Goal: Navigation & Orientation: Find specific page/section

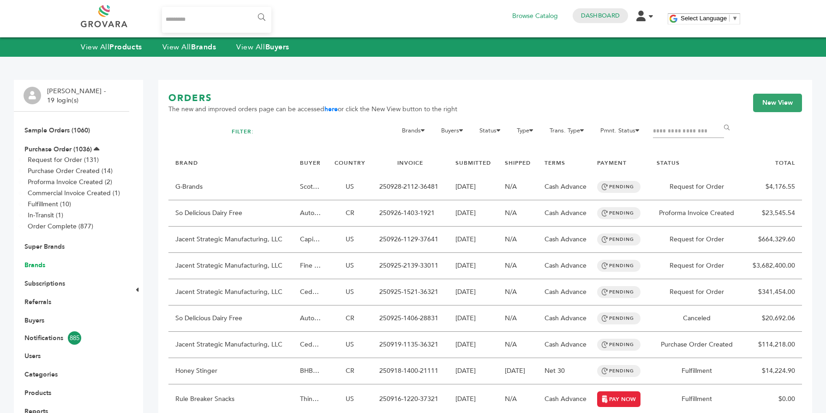
click at [37, 264] on link "Brands" at bounding box center [34, 265] width 21 height 9
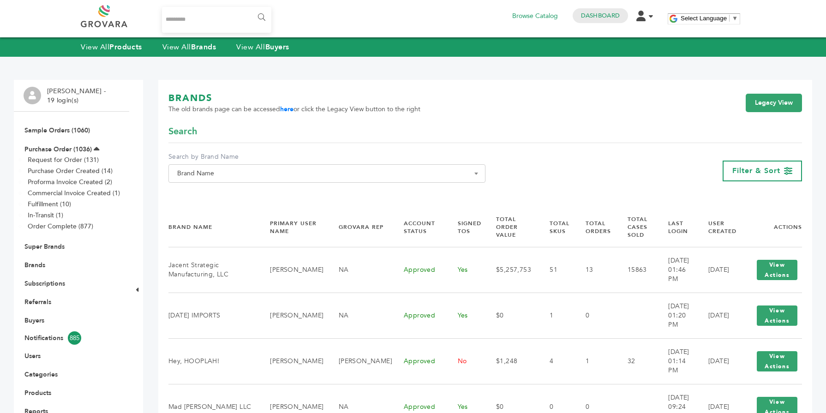
click at [237, 173] on span "Brand Name" at bounding box center [327, 173] width 307 height 13
click at [198, 188] on input "Search" at bounding box center [327, 191] width 312 height 12
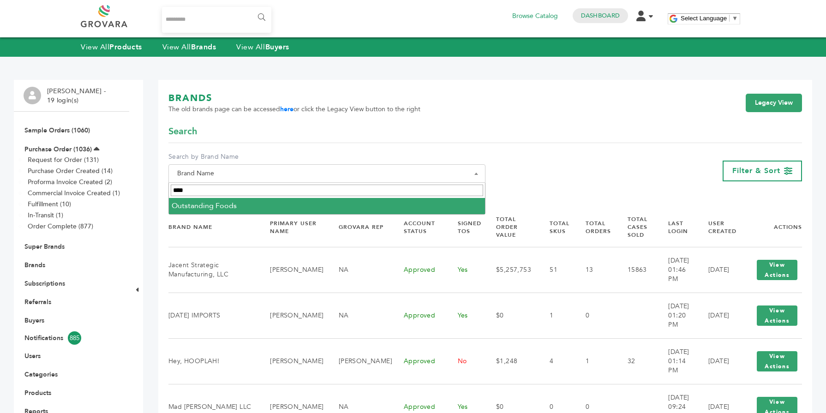
type input "****"
select select "**********"
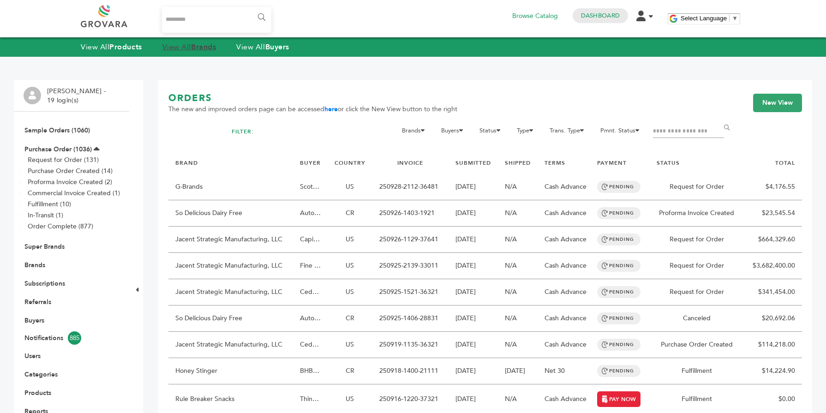
click at [185, 47] on link "View All Brands" at bounding box center [189, 47] width 54 height 10
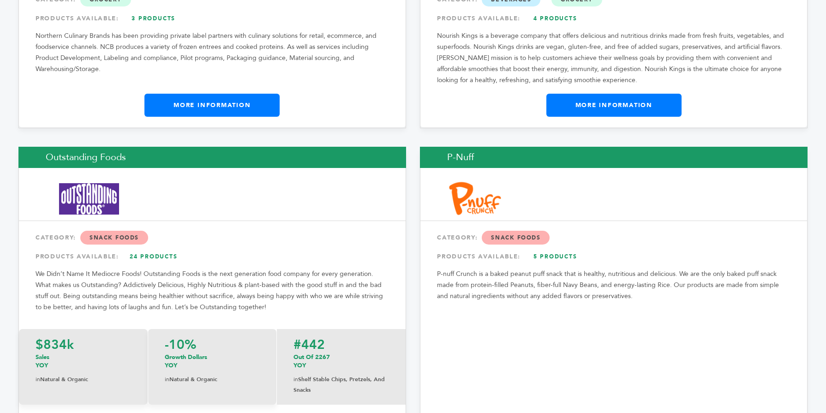
scroll to position [10211, 0]
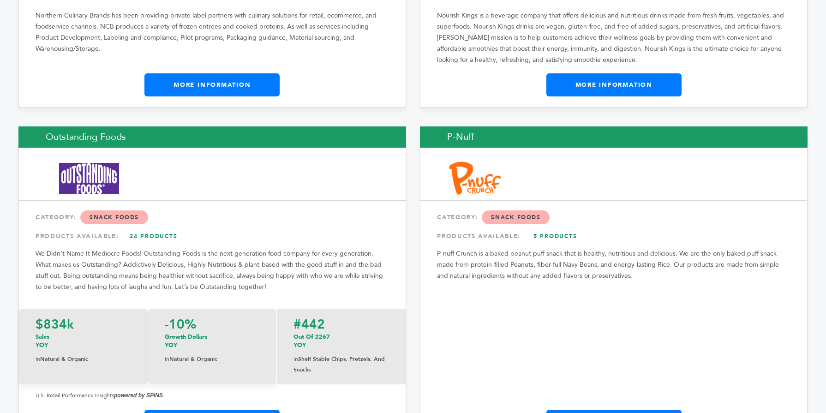
drag, startPoint x: 823, startPoint y: 13, endPoint x: 821, endPoint y: 272, distance: 258.5
click at [241, 410] on link "More Information" at bounding box center [211, 421] width 135 height 23
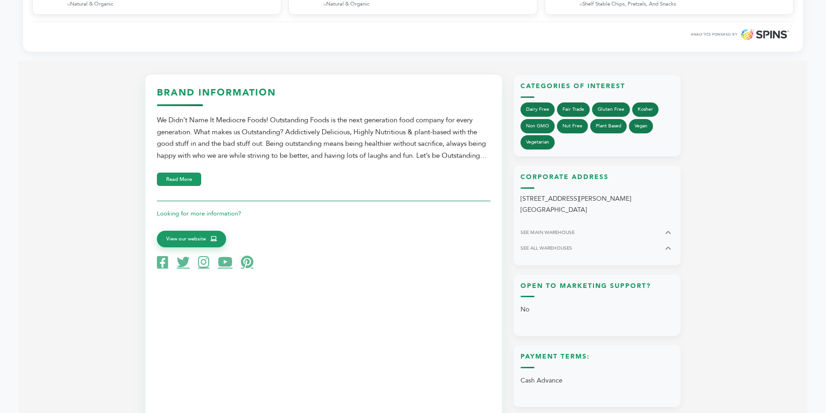
scroll to position [425, 0]
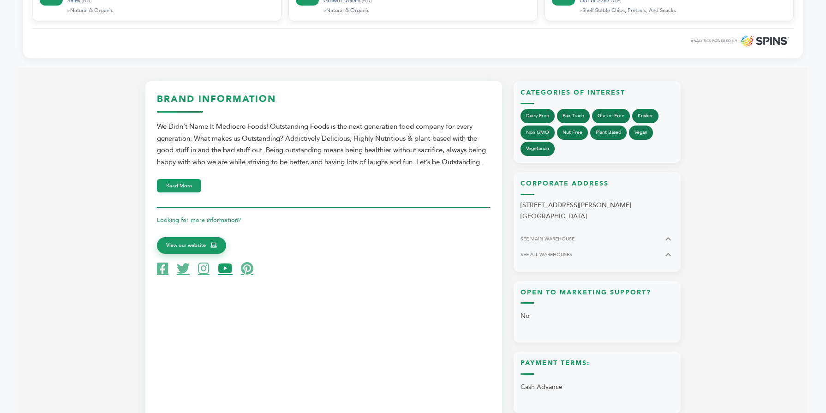
click at [224, 274] on icon at bounding box center [225, 268] width 15 height 13
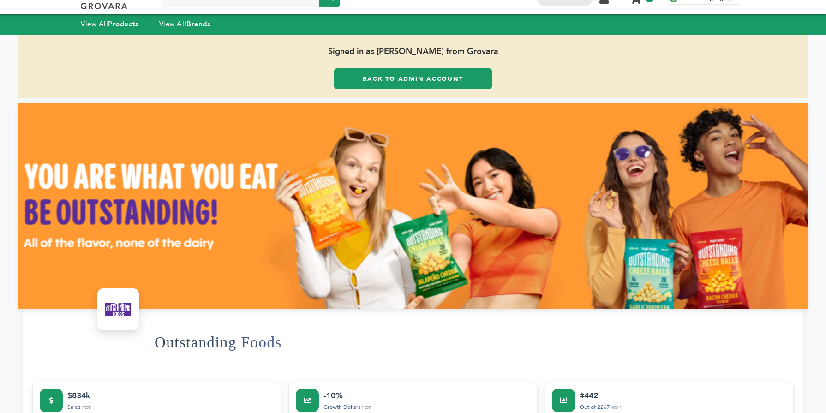
scroll to position [0, 0]
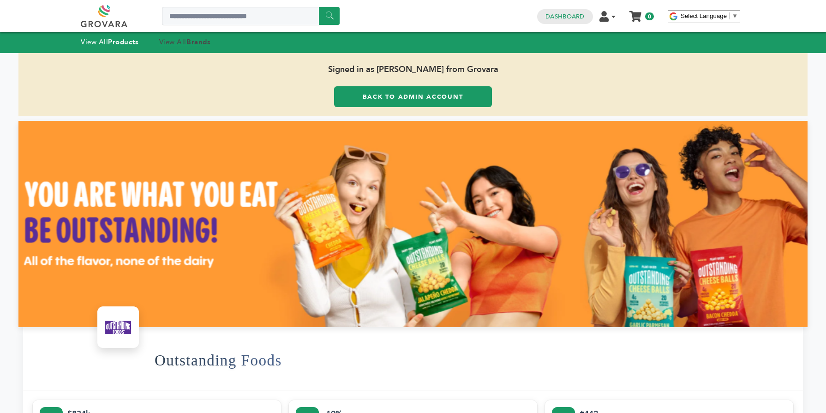
click at [196, 43] on strong "Brands" at bounding box center [198, 41] width 24 height 9
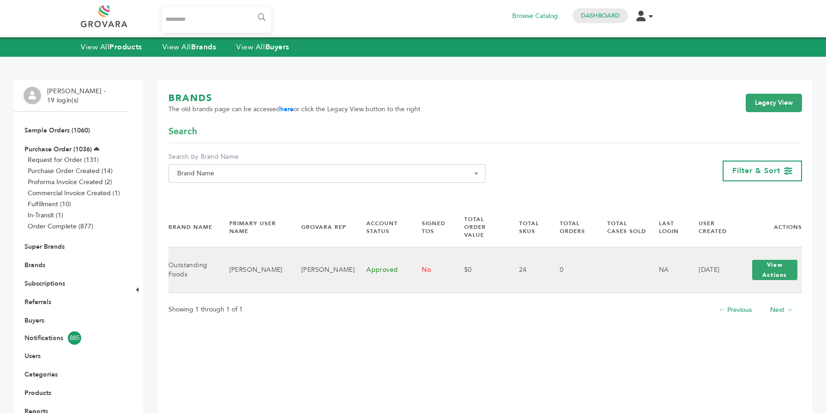
click at [777, 267] on button "View Actions" at bounding box center [774, 270] width 45 height 20
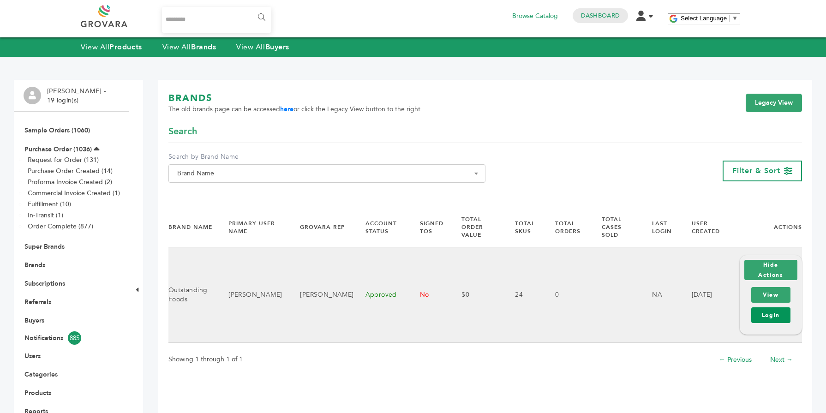
click at [763, 308] on link "Login" at bounding box center [770, 315] width 39 height 16
